Goal: Information Seeking & Learning: Learn about a topic

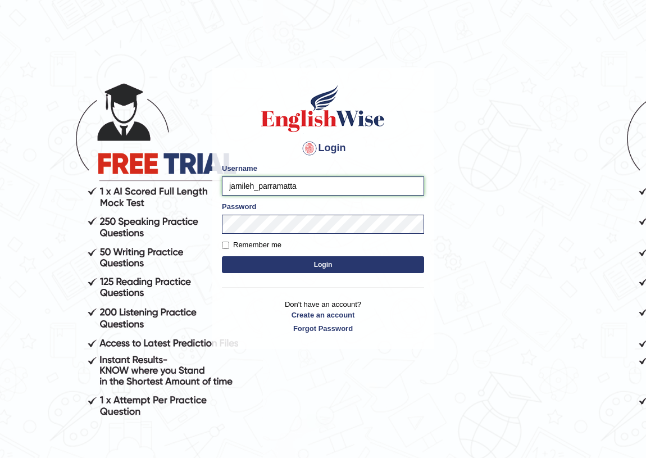
click at [254, 185] on input "jamileh_parramatta" at bounding box center [323, 185] width 202 height 19
click at [254, 189] on input "jamileh_parramatta" at bounding box center [323, 185] width 202 height 19
type input "parwin_parramatta"
click at [298, 262] on button "Login" at bounding box center [323, 264] width 202 height 17
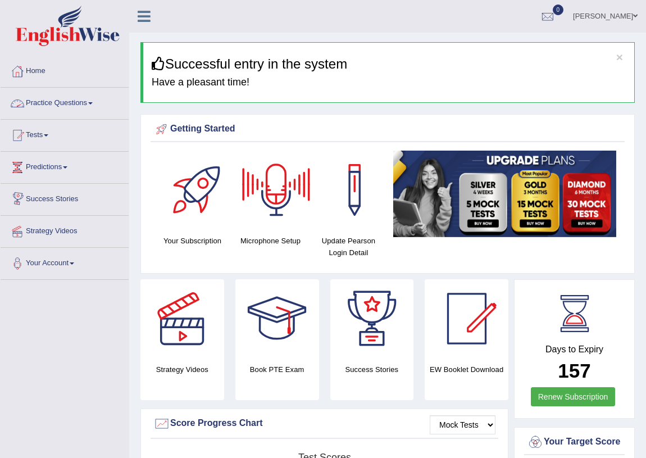
click at [84, 101] on link "Practice Questions" at bounding box center [65, 102] width 128 height 28
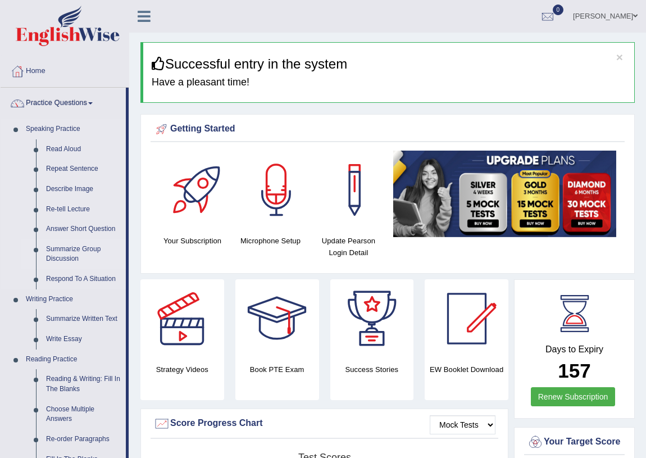
click at [84, 251] on link "Summarize Group Discussion" at bounding box center [83, 254] width 85 height 30
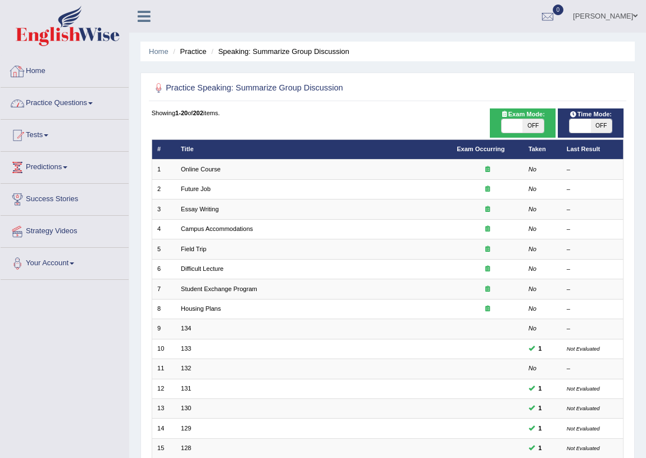
click at [83, 103] on link "Practice Questions" at bounding box center [65, 102] width 128 height 28
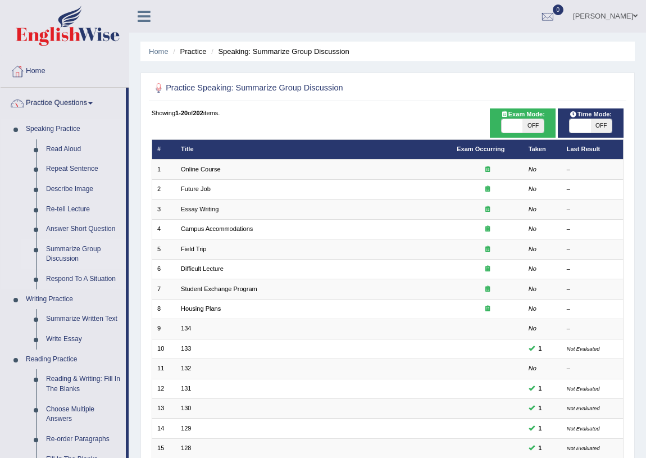
click at [69, 252] on link "Summarize Group Discussion" at bounding box center [83, 254] width 85 height 30
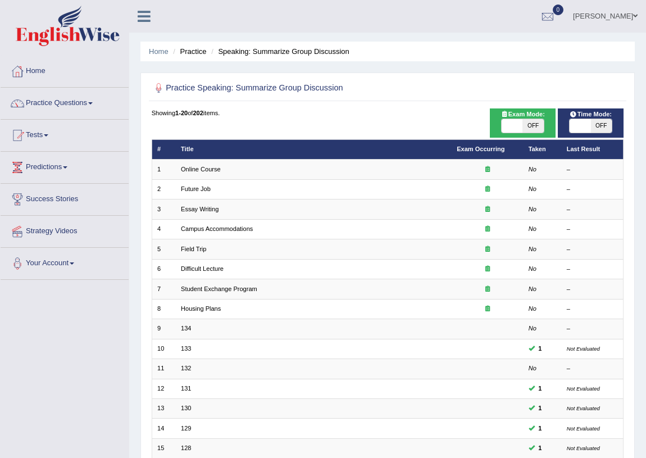
click at [542, 123] on span "OFF" at bounding box center [532, 125] width 21 height 13
checkbox input "true"
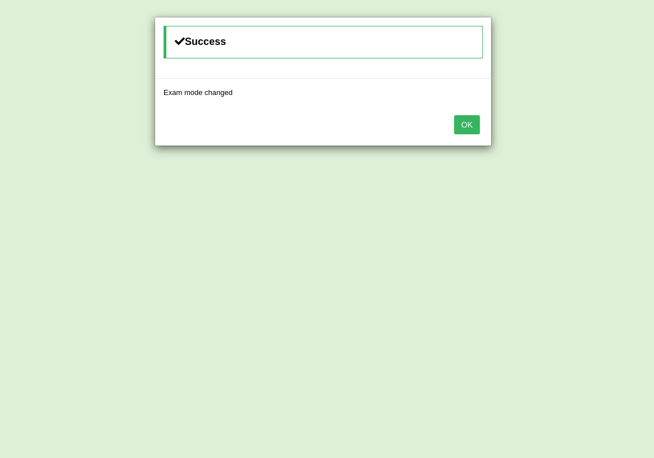
click at [457, 129] on button "OK" at bounding box center [467, 124] width 26 height 19
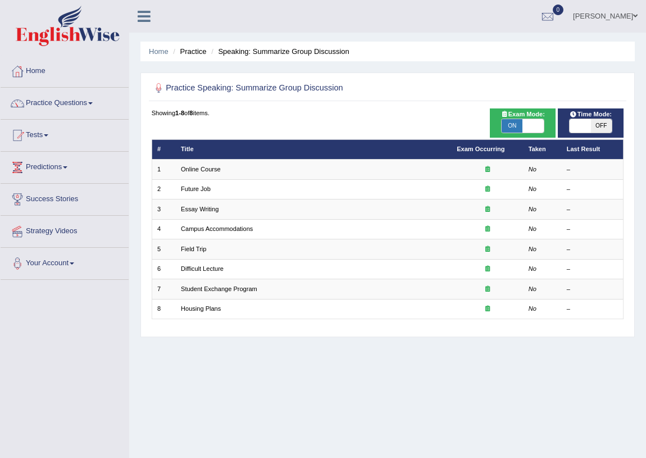
click at [604, 129] on span "OFF" at bounding box center [601, 125] width 21 height 13
checkbox input "true"
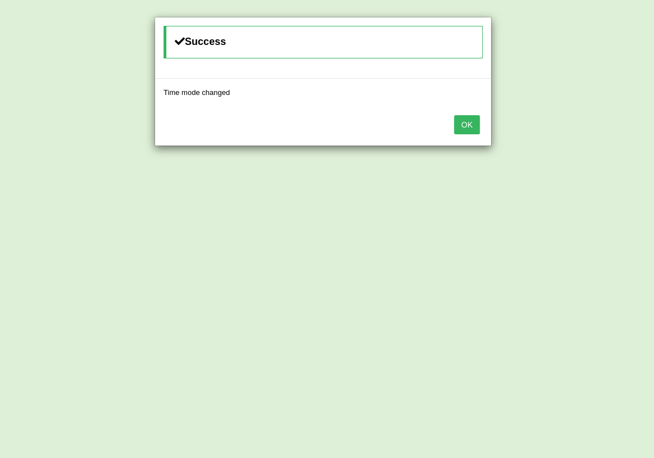
click at [468, 120] on button "OK" at bounding box center [467, 124] width 26 height 19
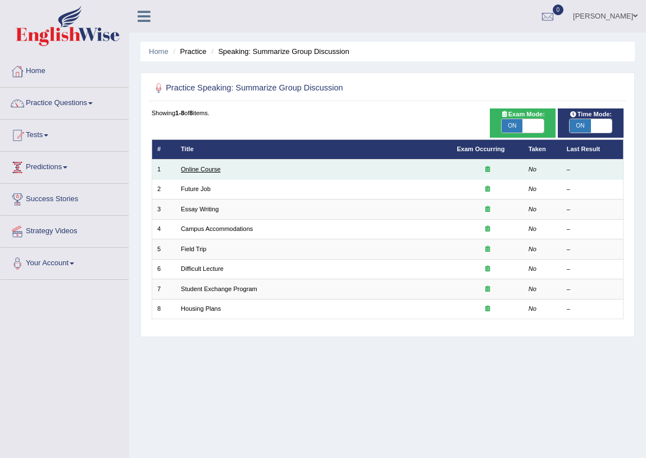
click at [218, 168] on link "Online Course" at bounding box center [201, 169] width 40 height 7
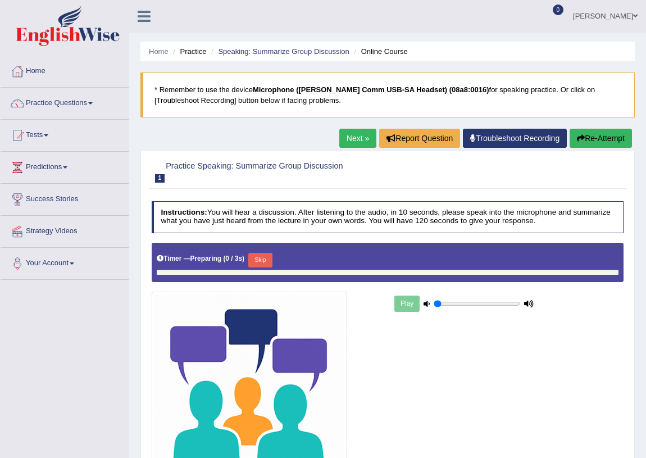
type input "0.55"
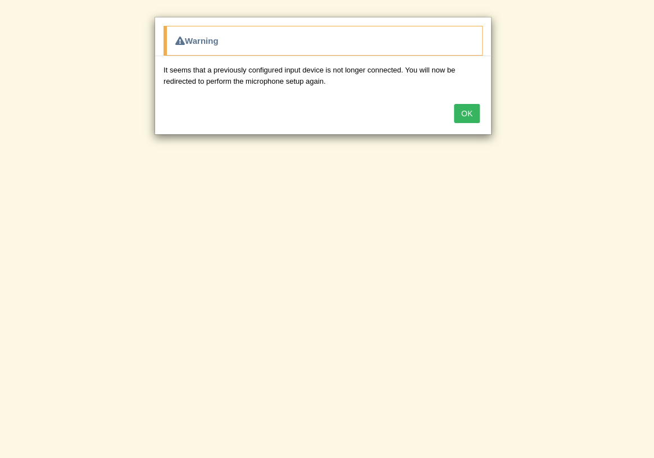
click at [456, 113] on button "OK" at bounding box center [467, 113] width 26 height 19
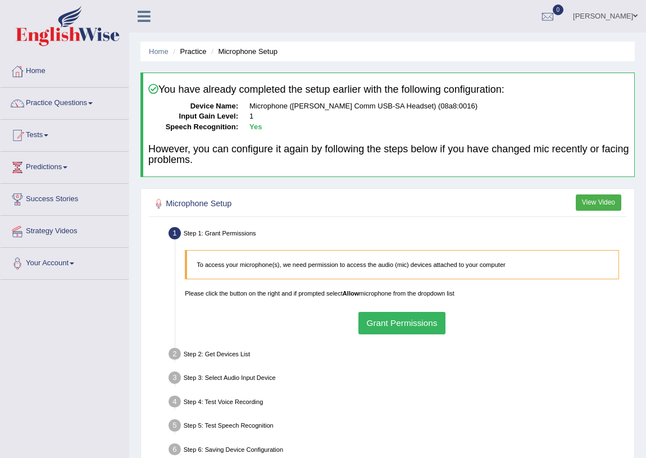
click at [392, 324] on button "Grant Permissions" at bounding box center [401, 323] width 87 height 22
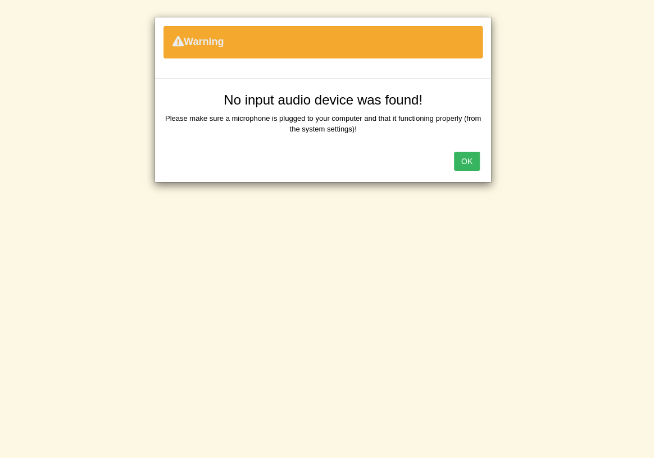
click at [470, 165] on button "OK" at bounding box center [467, 161] width 26 height 19
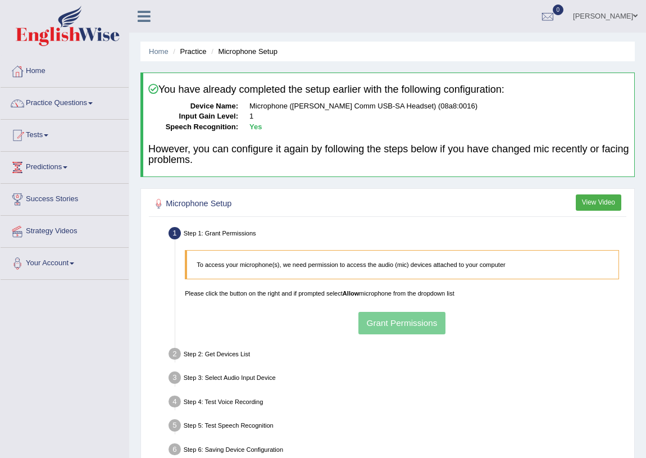
click at [416, 321] on div "To access your microphone(s), we need permission to access the audio (mic) devi…" at bounding box center [402, 292] width 444 height 94
click at [154, 53] on link "Home" at bounding box center [159, 51] width 20 height 8
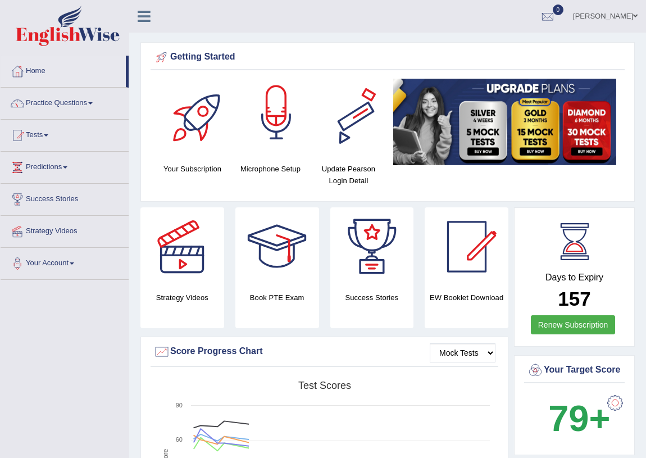
click at [284, 122] on div at bounding box center [276, 118] width 79 height 79
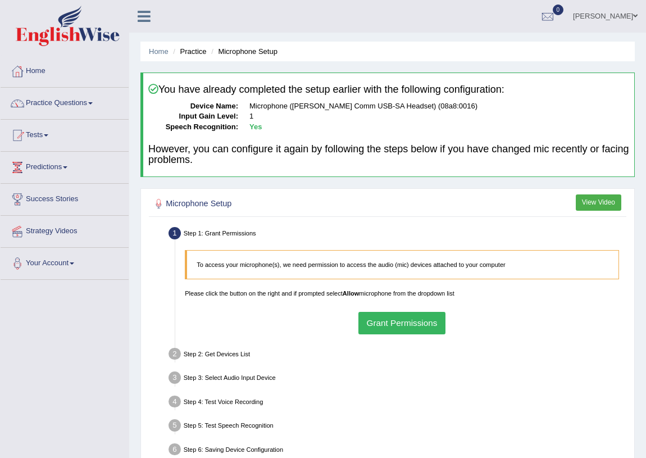
click at [406, 316] on button "Grant Permissions" at bounding box center [401, 323] width 87 height 22
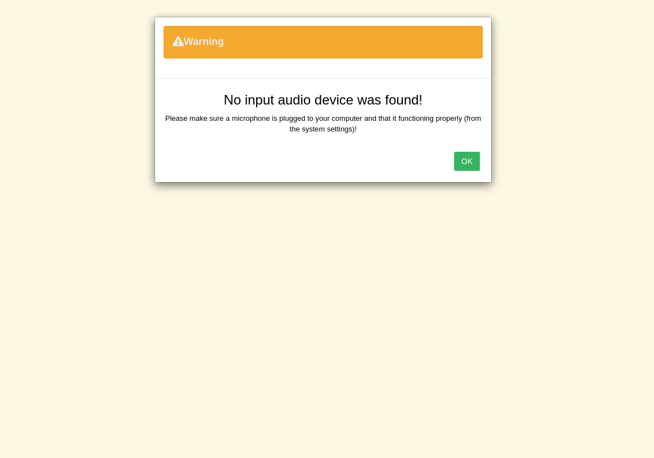
click at [470, 160] on button "OK" at bounding box center [467, 161] width 26 height 19
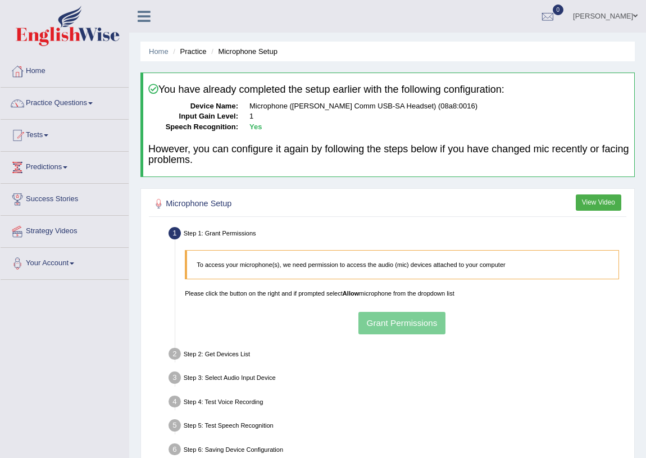
click at [392, 320] on div "To access your microphone(s), we need permission to access the audio (mic) devi…" at bounding box center [402, 292] width 444 height 94
click at [427, 312] on button "Grant Permissions" at bounding box center [401, 323] width 87 height 22
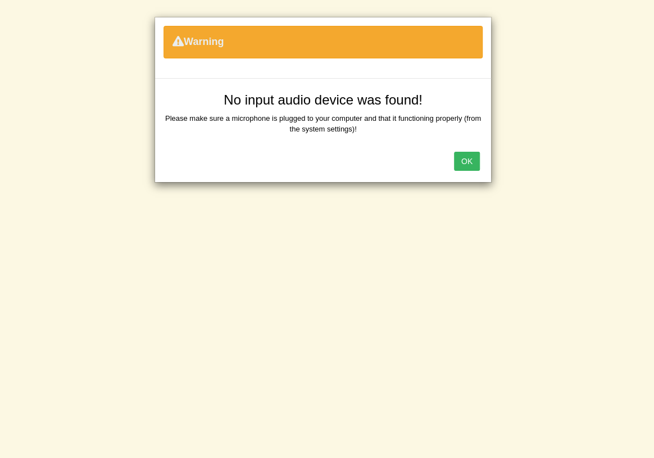
click at [466, 158] on button "OK" at bounding box center [467, 161] width 26 height 19
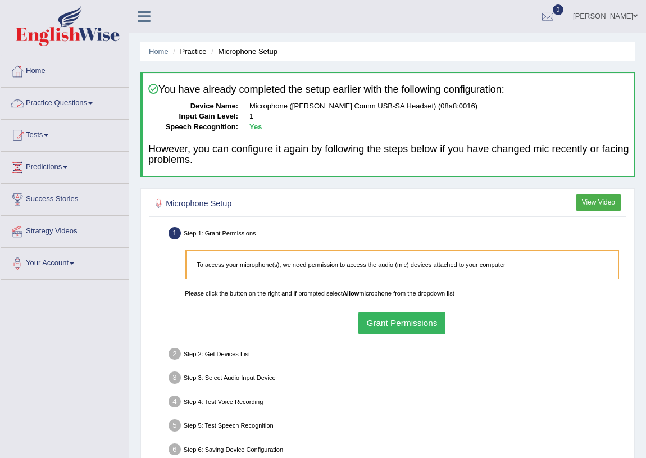
click at [412, 323] on button "Grant Permissions" at bounding box center [401, 323] width 87 height 22
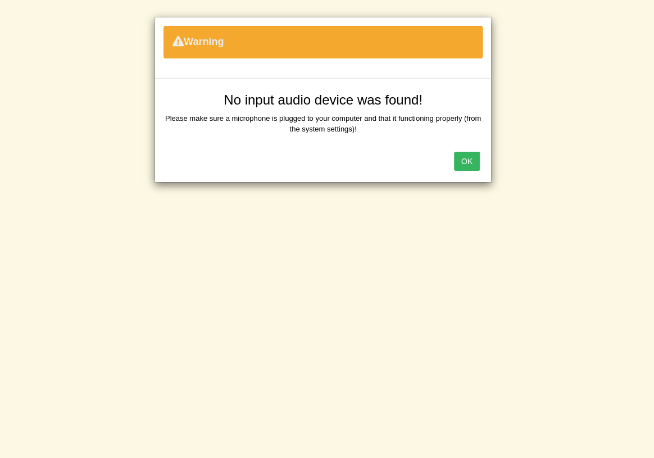
click at [460, 166] on button "OK" at bounding box center [467, 161] width 26 height 19
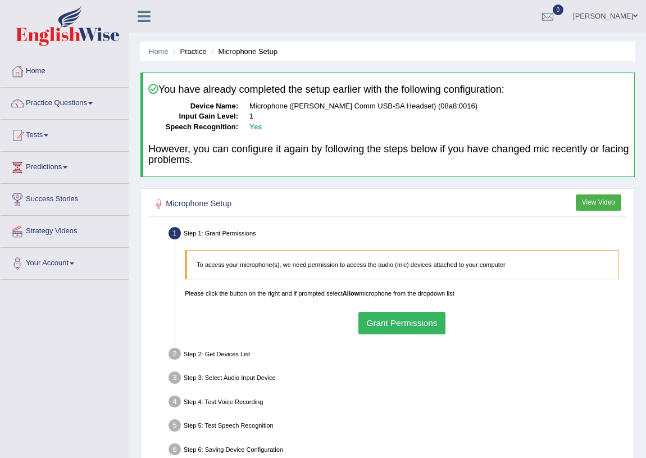
click at [404, 304] on div "To access your microphone(s), we need permission to access the audio (mic) devi…" at bounding box center [402, 292] width 444 height 94
click at [404, 318] on button "Grant Permissions" at bounding box center [401, 323] width 87 height 22
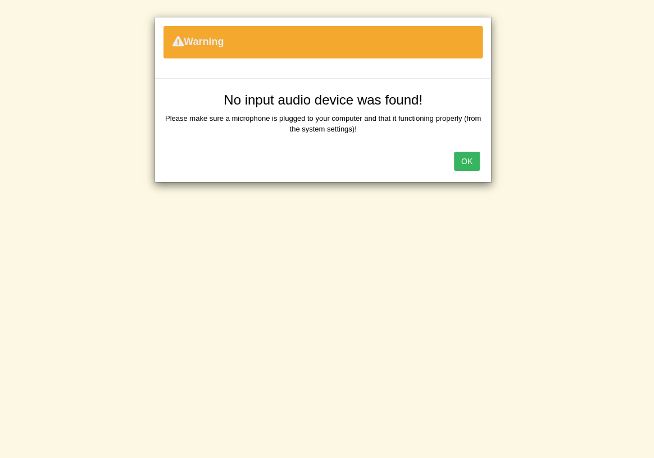
click at [465, 160] on button "OK" at bounding box center [467, 161] width 26 height 19
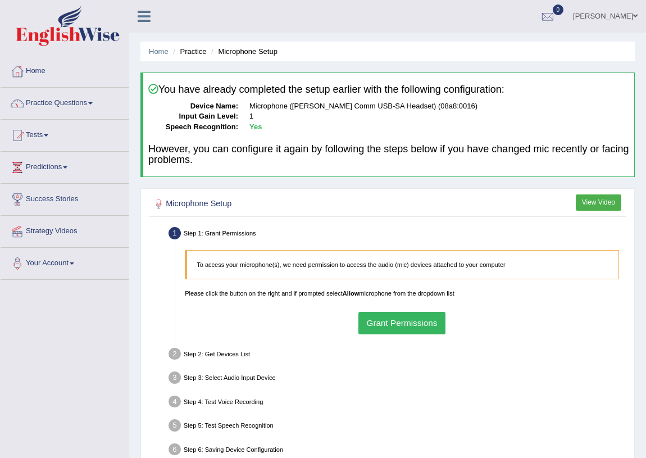
click at [392, 331] on button "Grant Permissions" at bounding box center [401, 323] width 87 height 22
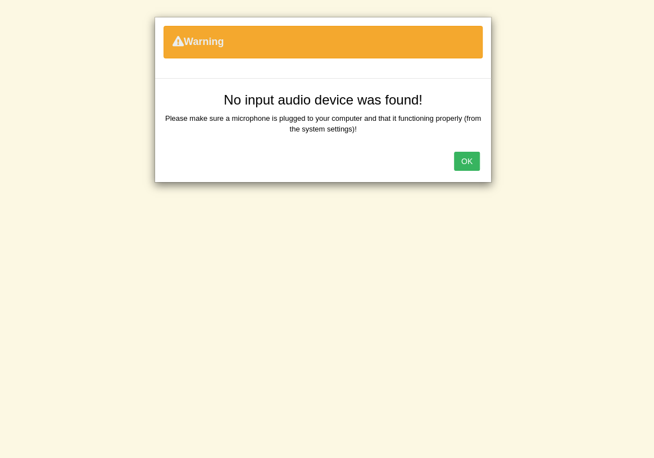
click at [461, 161] on button "OK" at bounding box center [467, 161] width 26 height 19
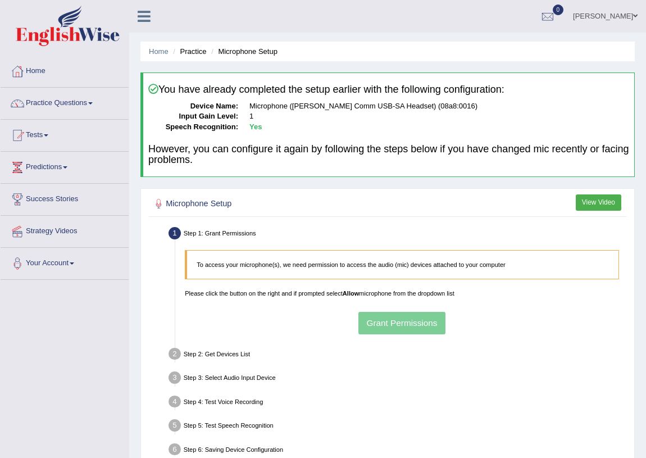
click at [618, 15] on link "Parwin Mohammadi" at bounding box center [605, 14] width 81 height 29
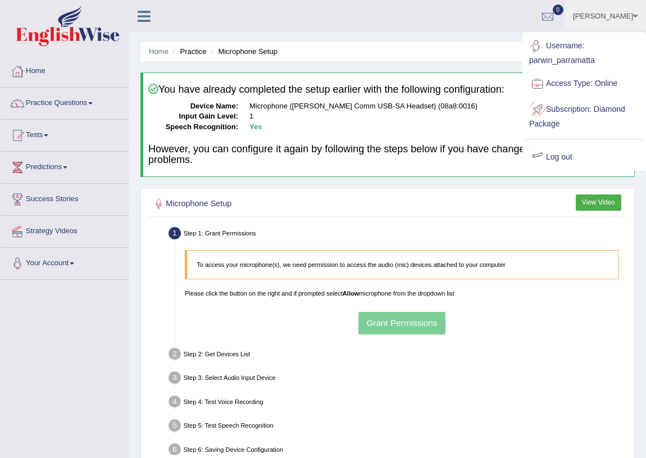
click at [551, 153] on link "Log out" at bounding box center [584, 157] width 121 height 26
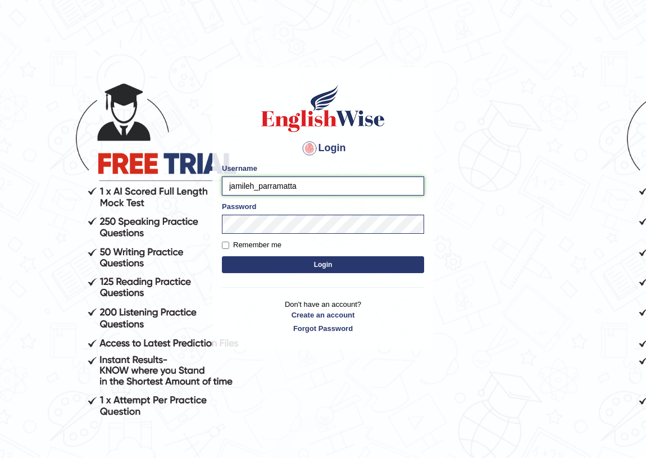
click at [250, 180] on input "jamileh_parramatta" at bounding box center [323, 185] width 202 height 19
click at [252, 181] on input "jamileh_parramatta" at bounding box center [323, 185] width 202 height 19
click at [252, 184] on input "jamileh_parramatta" at bounding box center [323, 185] width 202 height 19
type input "abdulkhalid_parramatta"
click at [278, 259] on button "Login" at bounding box center [323, 264] width 202 height 17
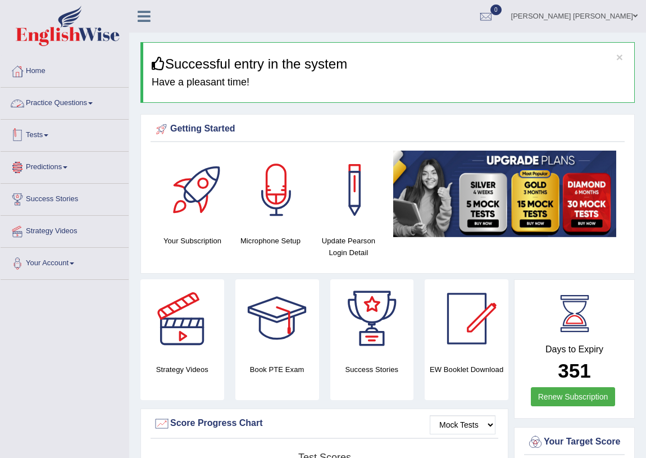
click at [58, 90] on link "Practice Questions" at bounding box center [65, 102] width 128 height 28
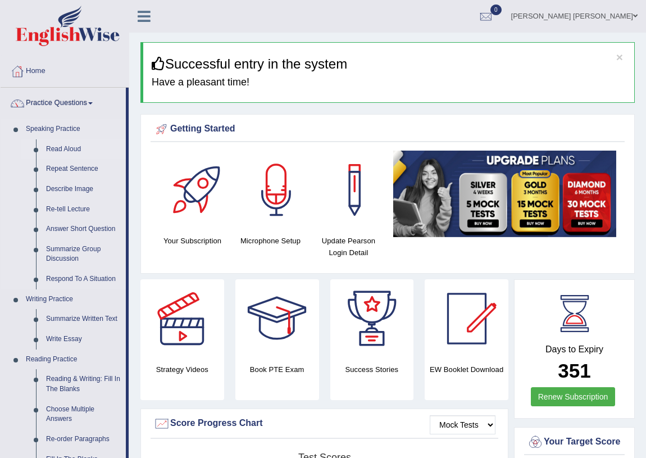
click at [55, 147] on link "Read Aloud" at bounding box center [83, 149] width 85 height 20
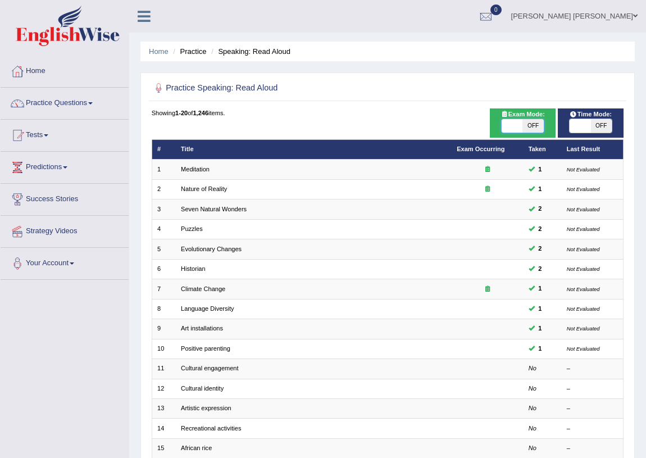
click at [521, 130] on span at bounding box center [512, 125] width 21 height 13
checkbox input "true"
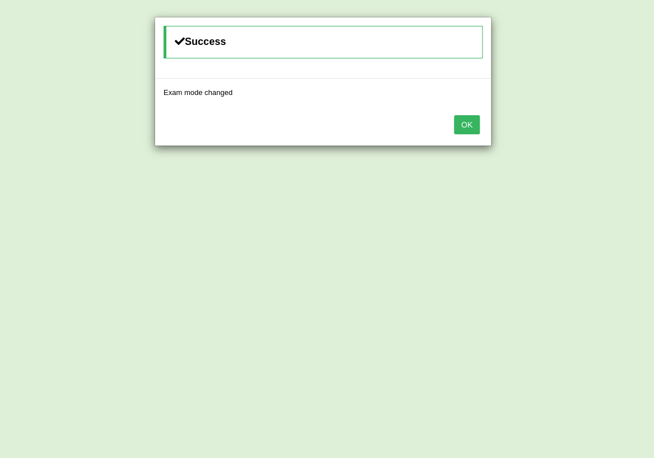
click at [463, 125] on button "OK" at bounding box center [467, 124] width 26 height 19
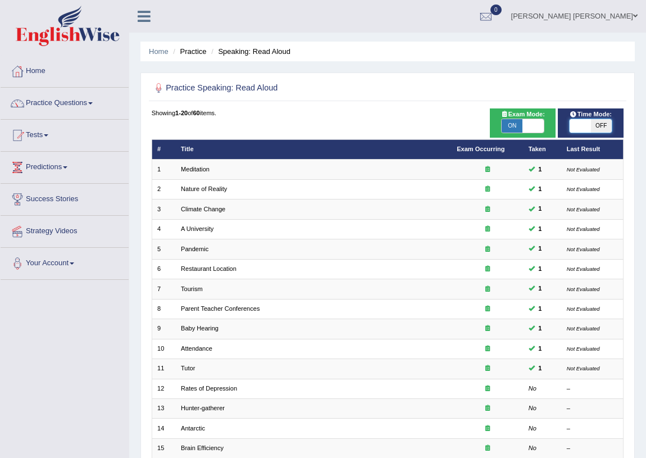
click at [578, 124] on span at bounding box center [580, 125] width 21 height 13
checkbox input "true"
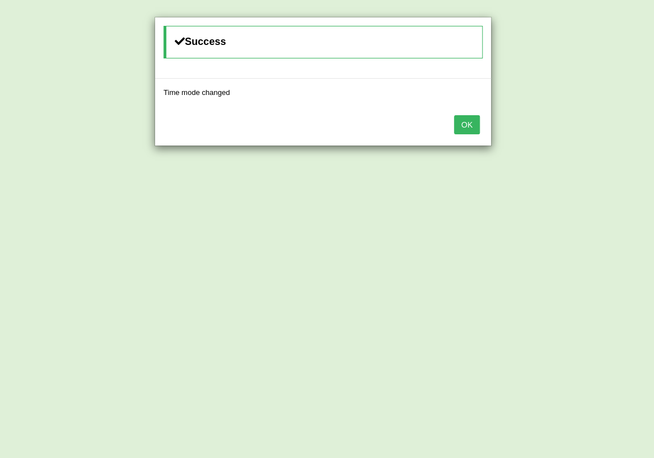
click at [457, 123] on button "OK" at bounding box center [467, 124] width 26 height 19
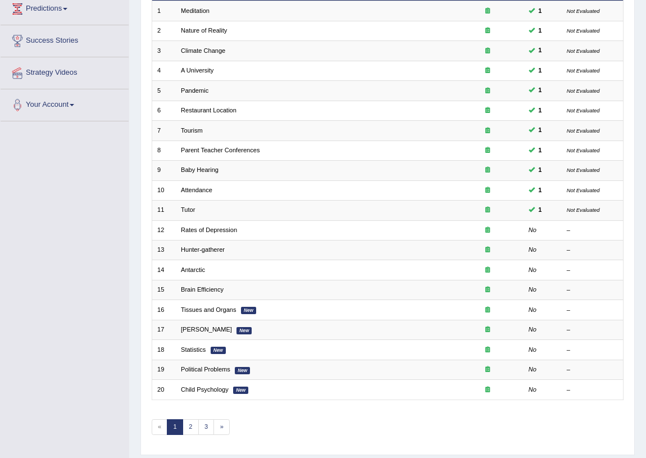
scroll to position [190, 0]
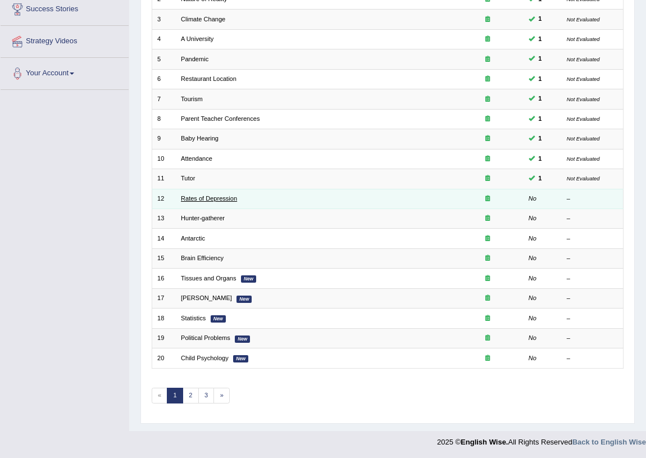
click at [193, 197] on link "Rates of Depression" at bounding box center [209, 198] width 56 height 7
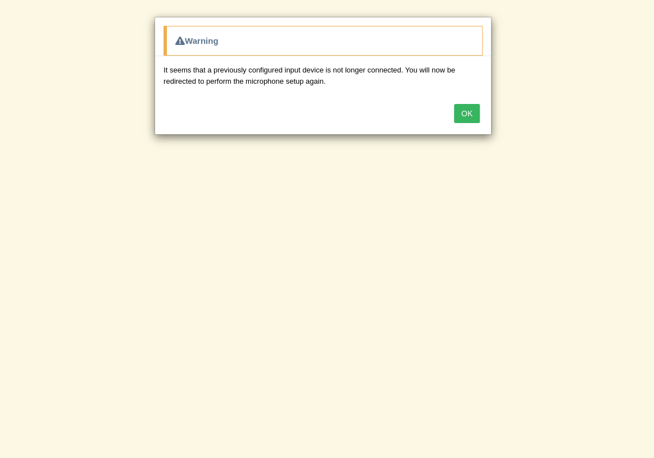
drag, startPoint x: 447, startPoint y: 127, endPoint x: 450, endPoint y: 121, distance: 6.3
click at [449, 122] on div "OK" at bounding box center [323, 114] width 336 height 39
click at [458, 116] on button "OK" at bounding box center [467, 113] width 26 height 19
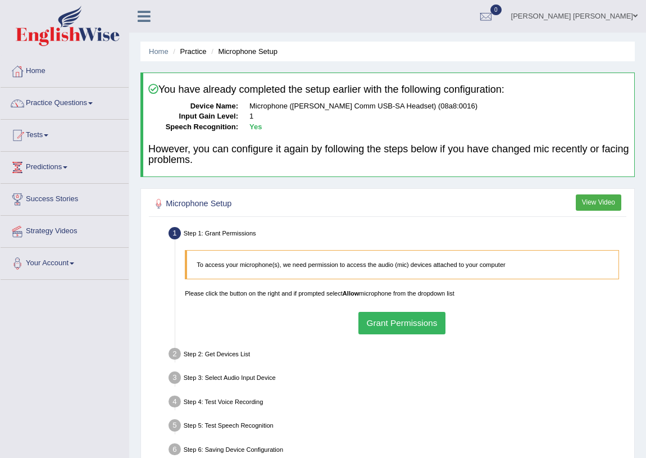
click at [396, 319] on button "Grant Permissions" at bounding box center [401, 323] width 87 height 22
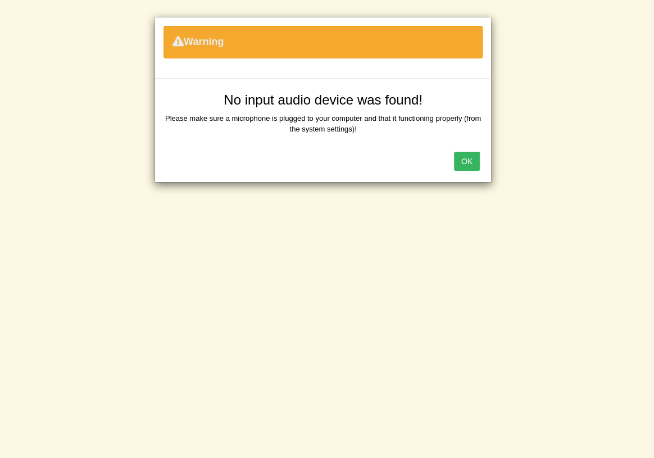
click at [466, 158] on button "OK" at bounding box center [467, 161] width 26 height 19
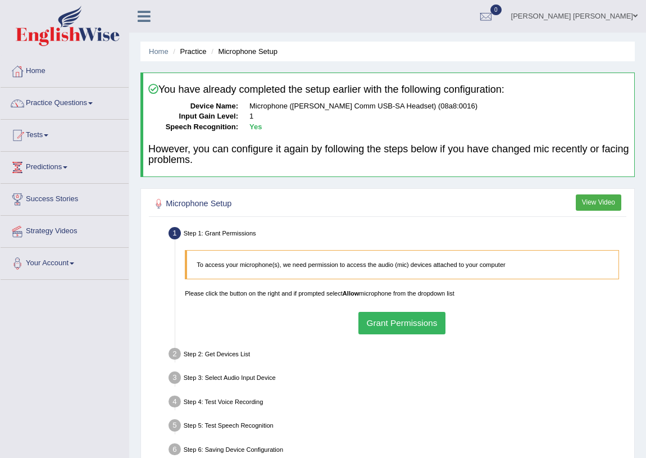
click at [395, 316] on button "Grant Permissions" at bounding box center [401, 323] width 87 height 22
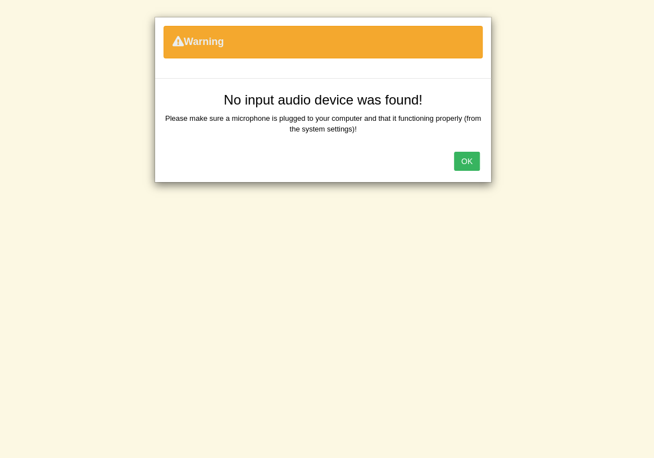
click at [464, 161] on button "OK" at bounding box center [467, 161] width 26 height 19
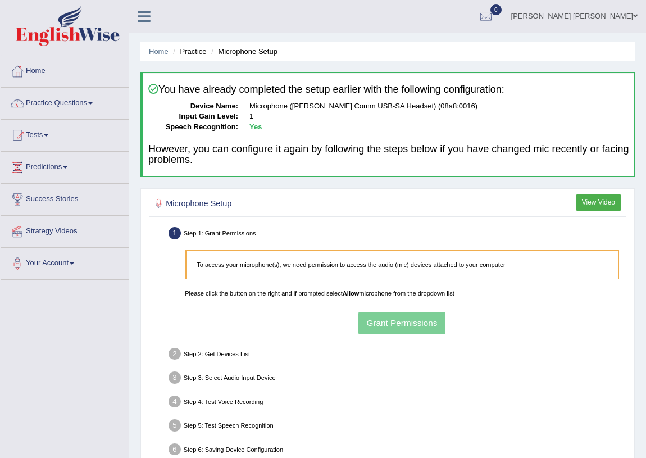
click at [623, 12] on link "[PERSON_NAME] [PERSON_NAME]" at bounding box center [574, 14] width 143 height 29
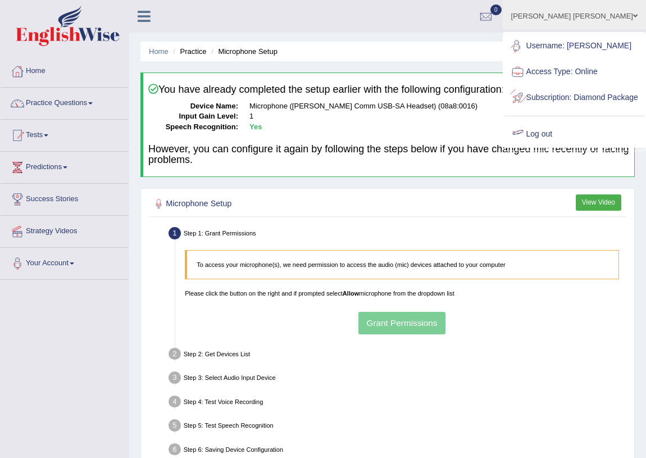
click at [552, 147] on link "Log out" at bounding box center [574, 134] width 141 height 26
